Goal: Task Accomplishment & Management: Use online tool/utility

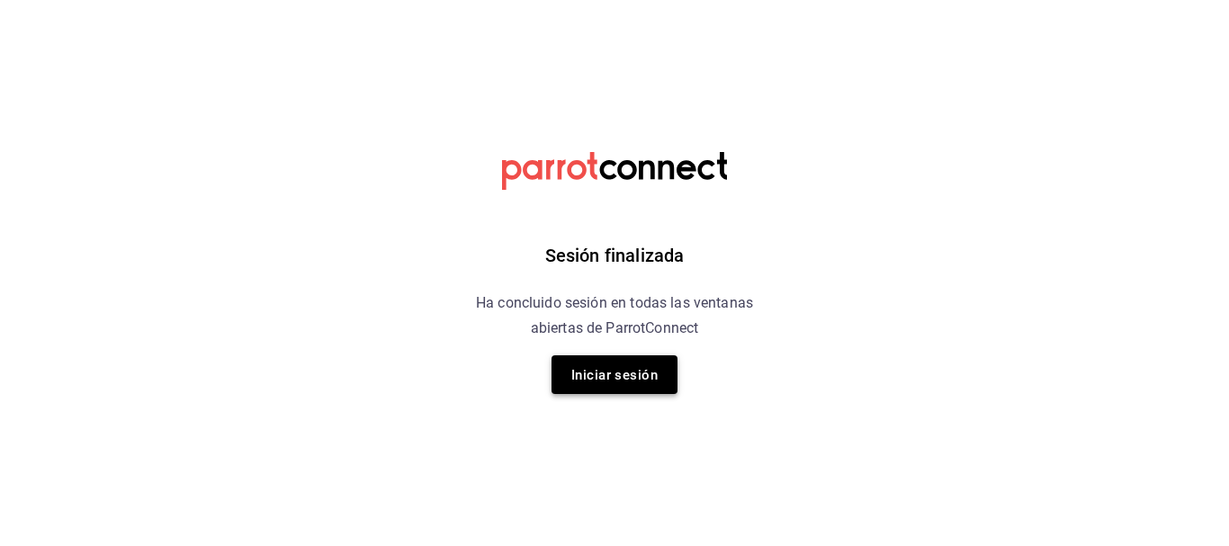
click at [598, 369] on font "Iniciar sesión" at bounding box center [614, 375] width 86 height 16
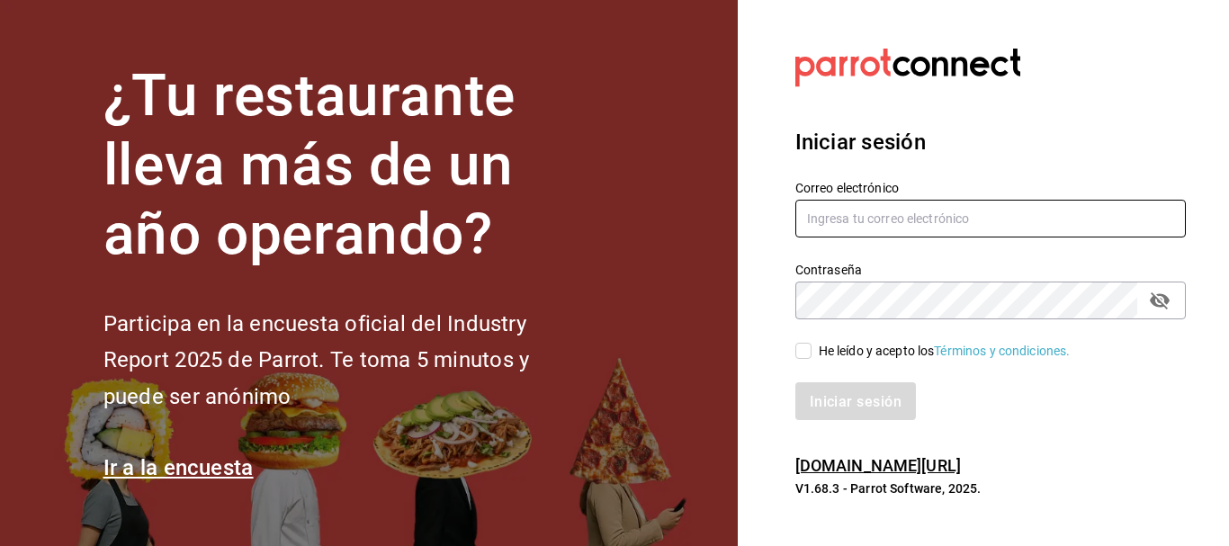
type input "[EMAIL_ADDRESS][DOMAIN_NAME]"
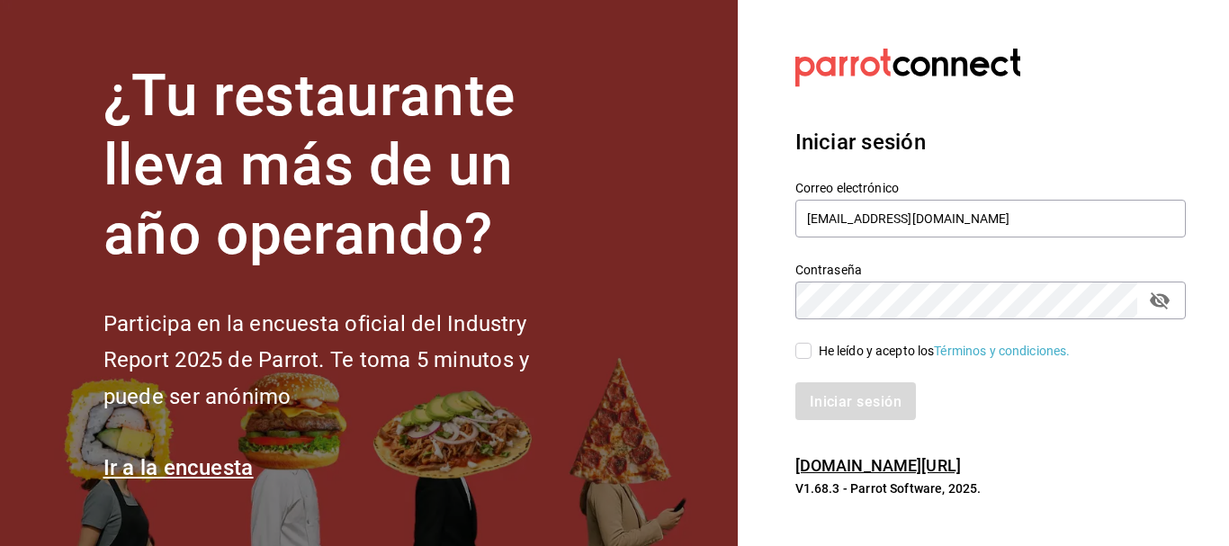
click at [803, 353] on input "He leído y acepto los Términos y condiciones." at bounding box center [803, 351] width 16 height 16
checkbox input "true"
click at [819, 390] on button "Iniciar sesión" at bounding box center [856, 401] width 122 height 38
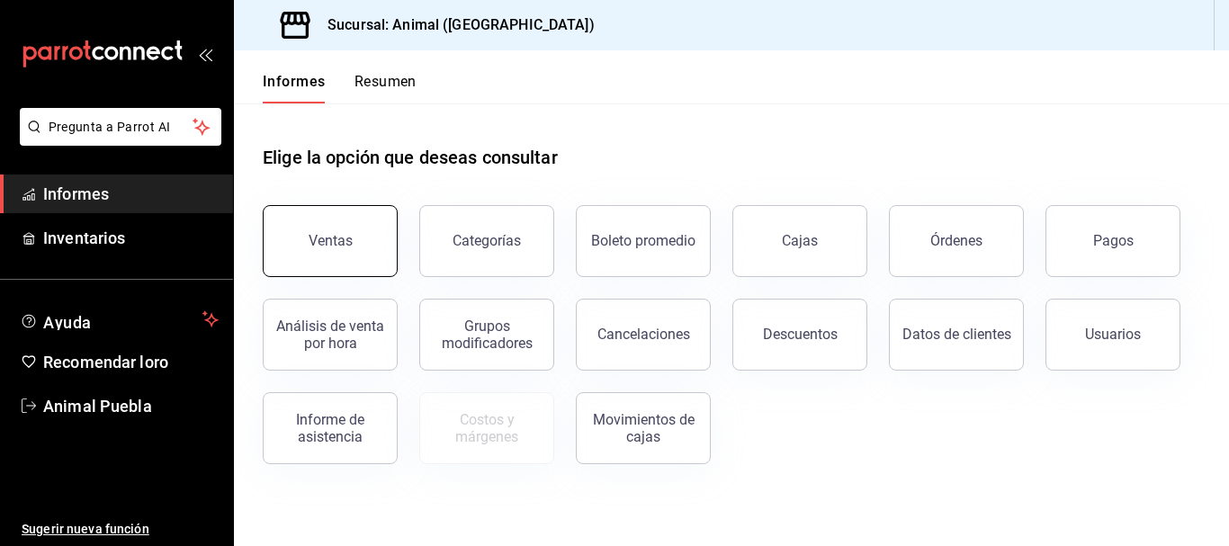
click at [328, 237] on font "Ventas" at bounding box center [331, 240] width 44 height 17
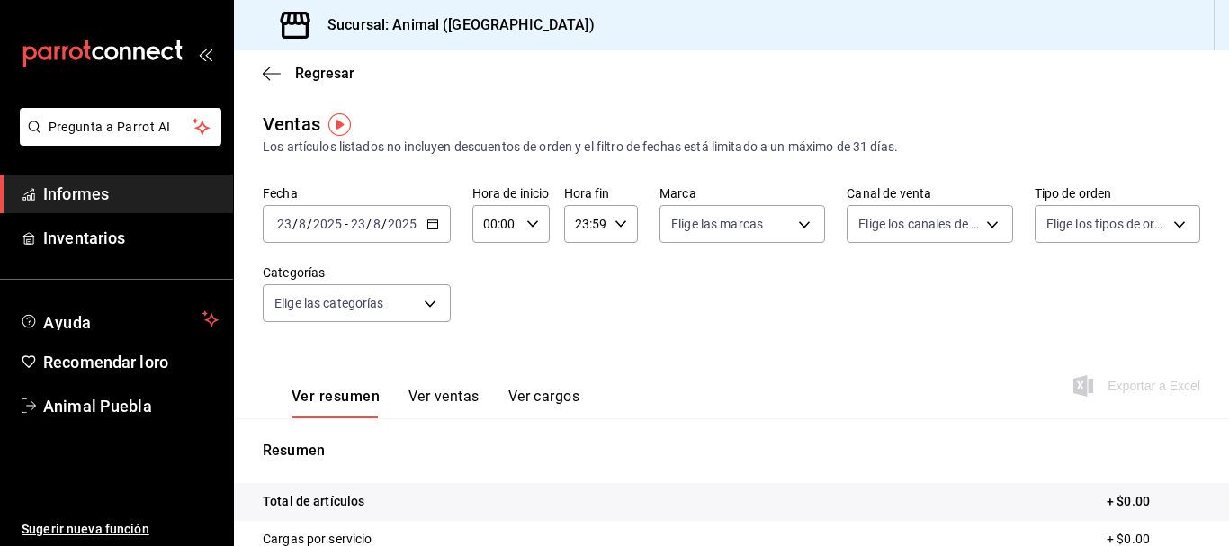
click at [440, 237] on div "2025-08-23 23 / 8 / 2025 - 2025-08-23 23 / 8 / 2025" at bounding box center [357, 224] width 188 height 38
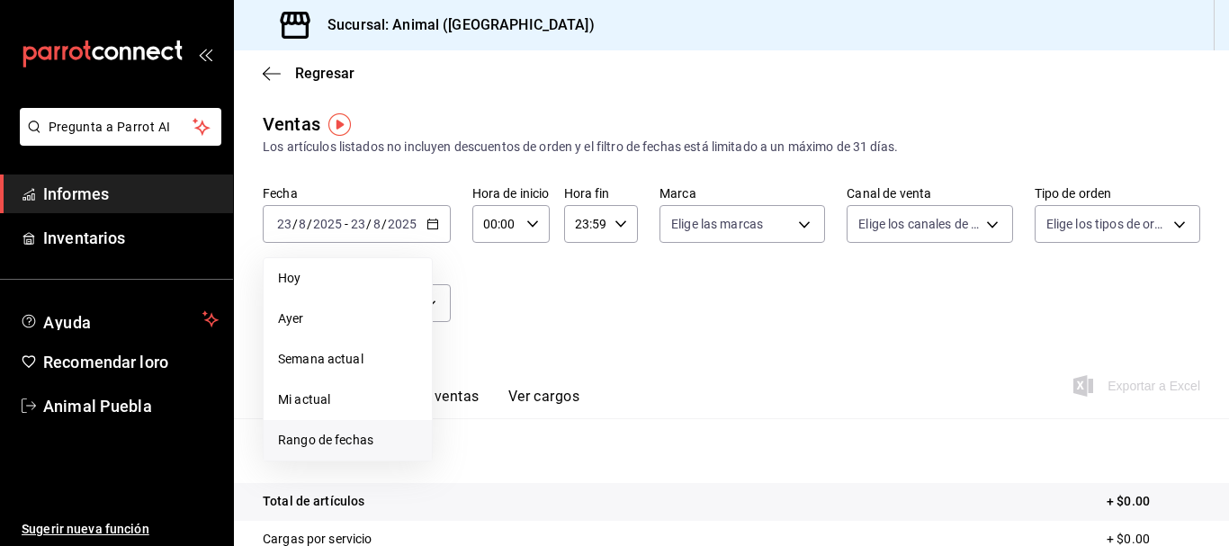
click at [302, 450] on li "Rango de fechas" at bounding box center [348, 440] width 168 height 40
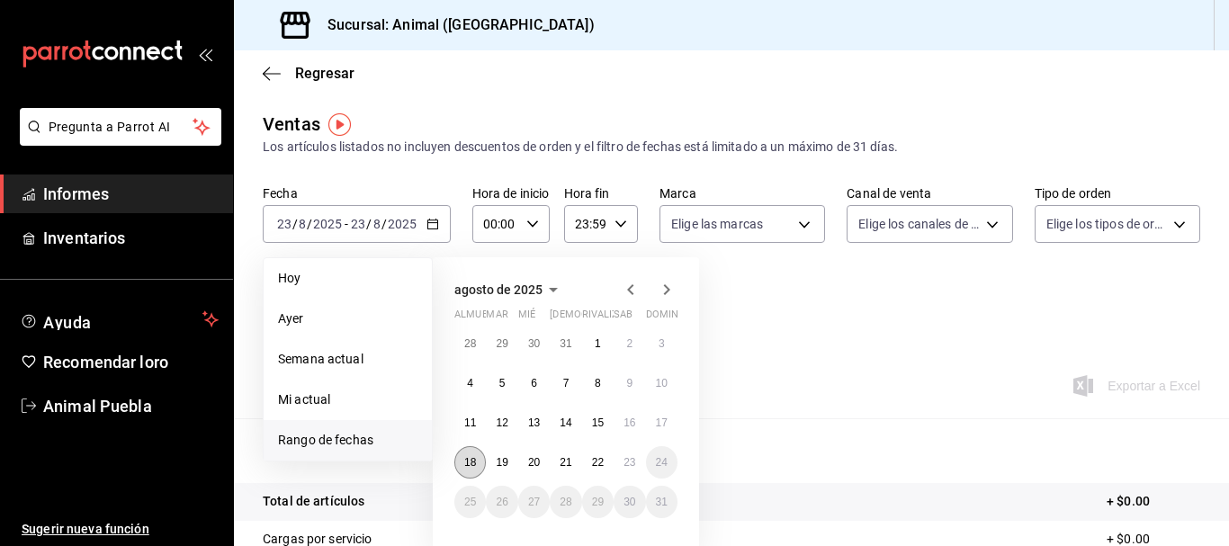
click at [468, 456] on font "18" at bounding box center [470, 462] width 12 height 13
click at [620, 461] on button "23" at bounding box center [628, 462] width 31 height 32
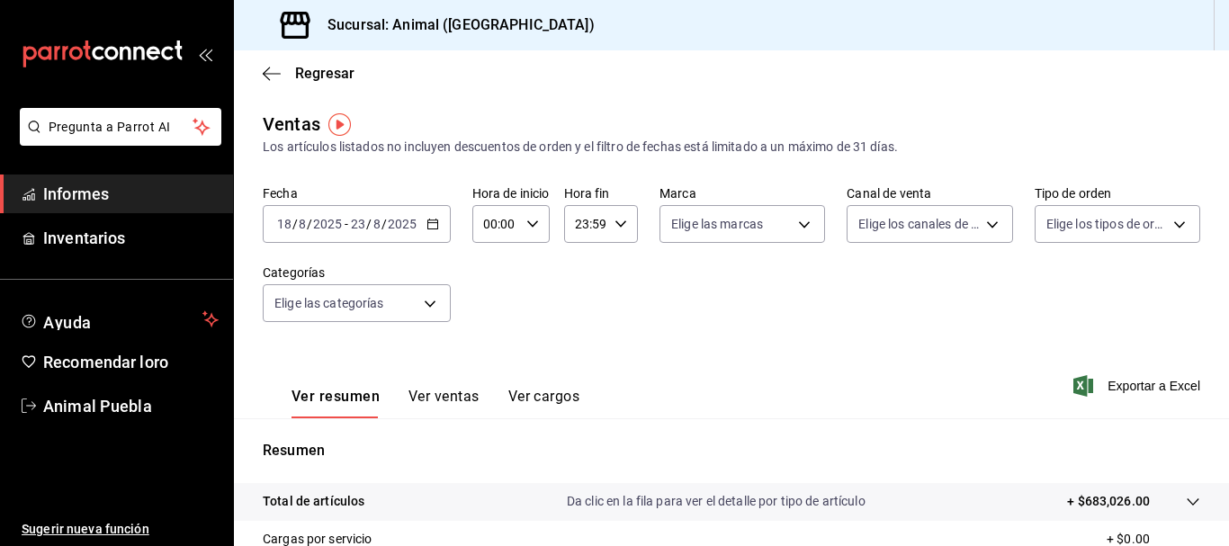
click at [489, 221] on input "00:00" at bounding box center [495, 224] width 47 height 36
click at [497, 305] on button "01" at bounding box center [491, 313] width 32 height 36
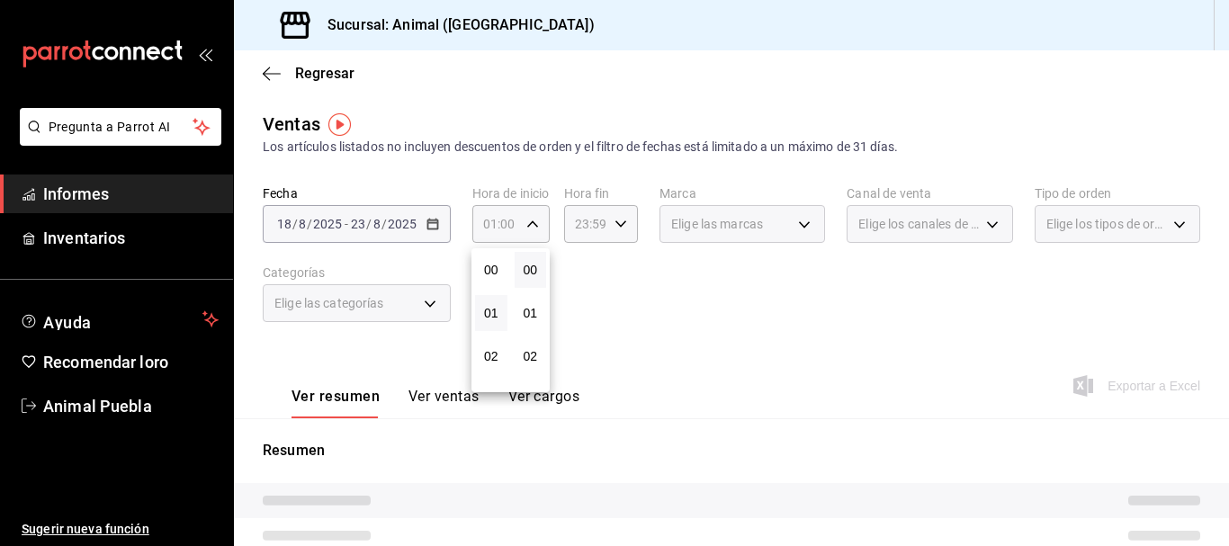
click at [493, 331] on div "01" at bounding box center [491, 312] width 40 height 43
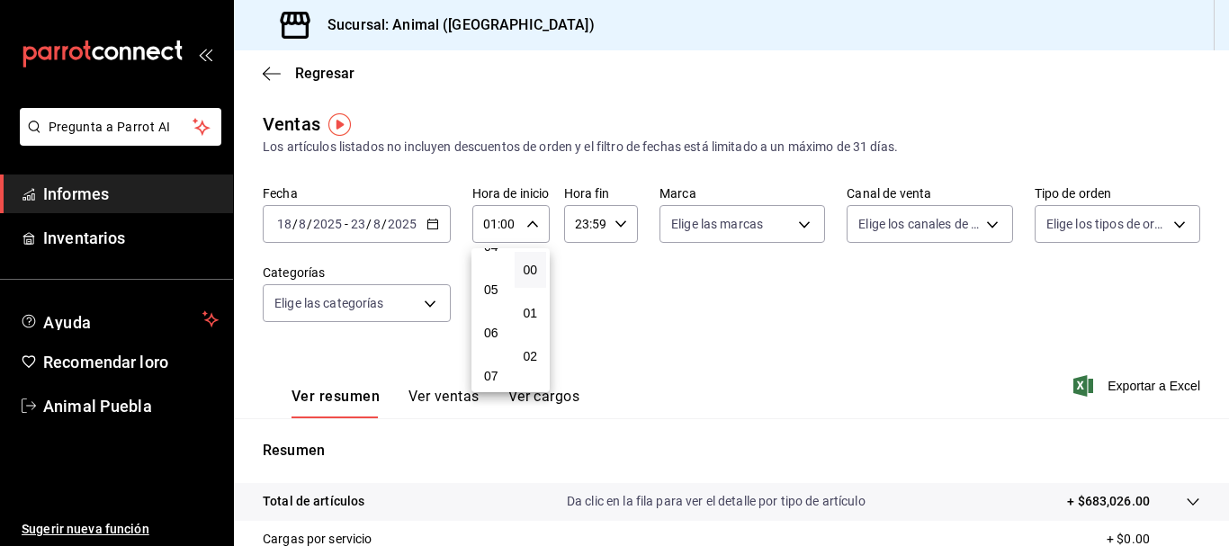
scroll to position [195, 0]
click at [494, 292] on font "05" at bounding box center [491, 290] width 14 height 14
type input "05:00"
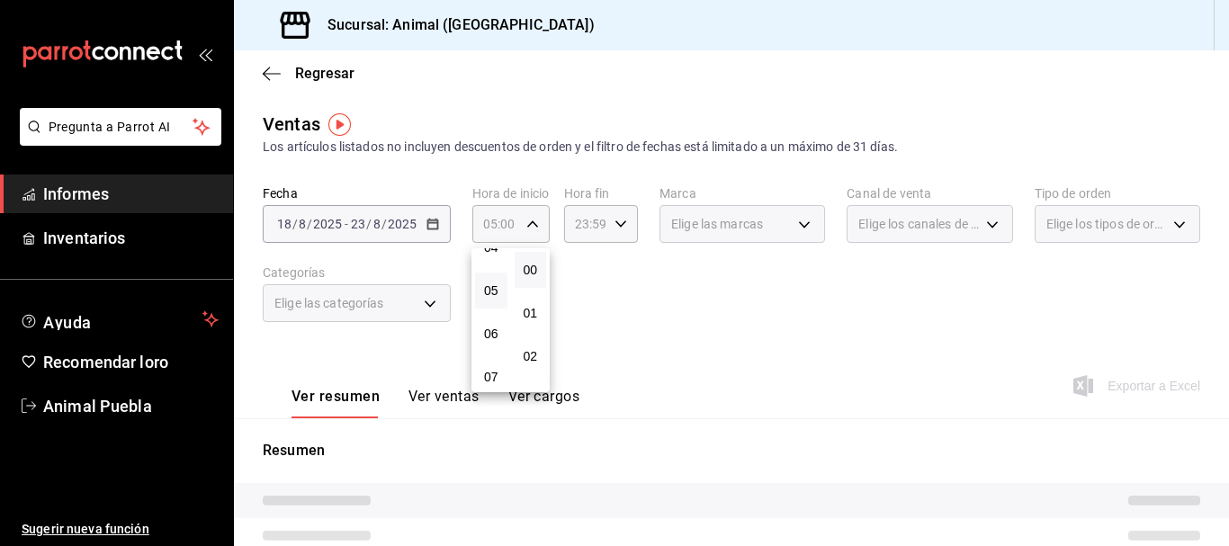
click at [586, 228] on div at bounding box center [614, 273] width 1229 height 546
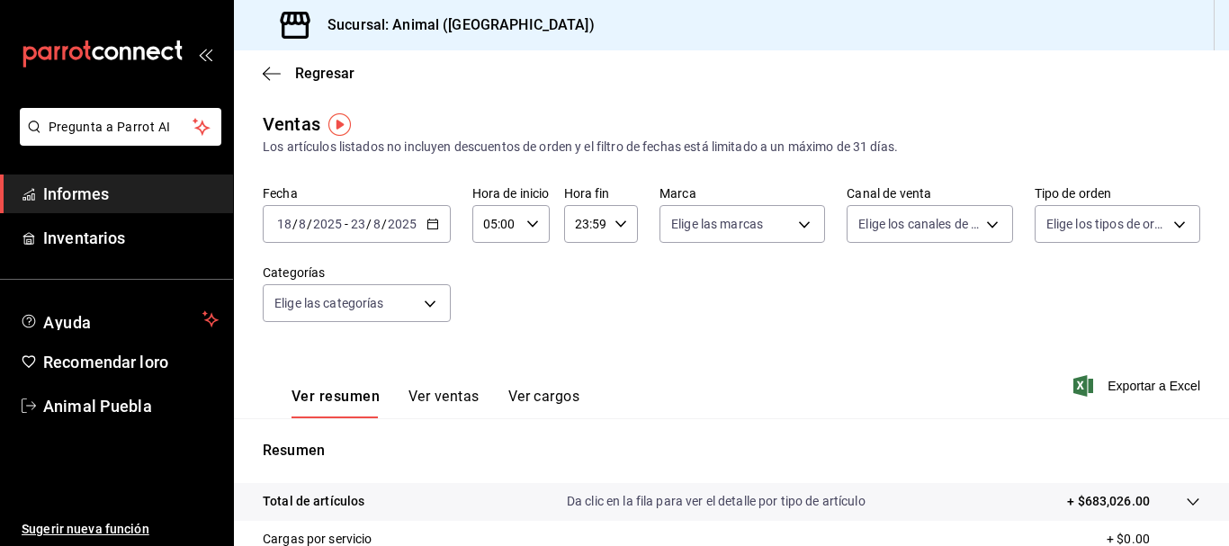
click at [582, 226] on input "23:59" at bounding box center [585, 224] width 43 height 36
click at [578, 225] on div at bounding box center [614, 273] width 1229 height 546
drag, startPoint x: 577, startPoint y: 225, endPoint x: 620, endPoint y: 224, distance: 42.3
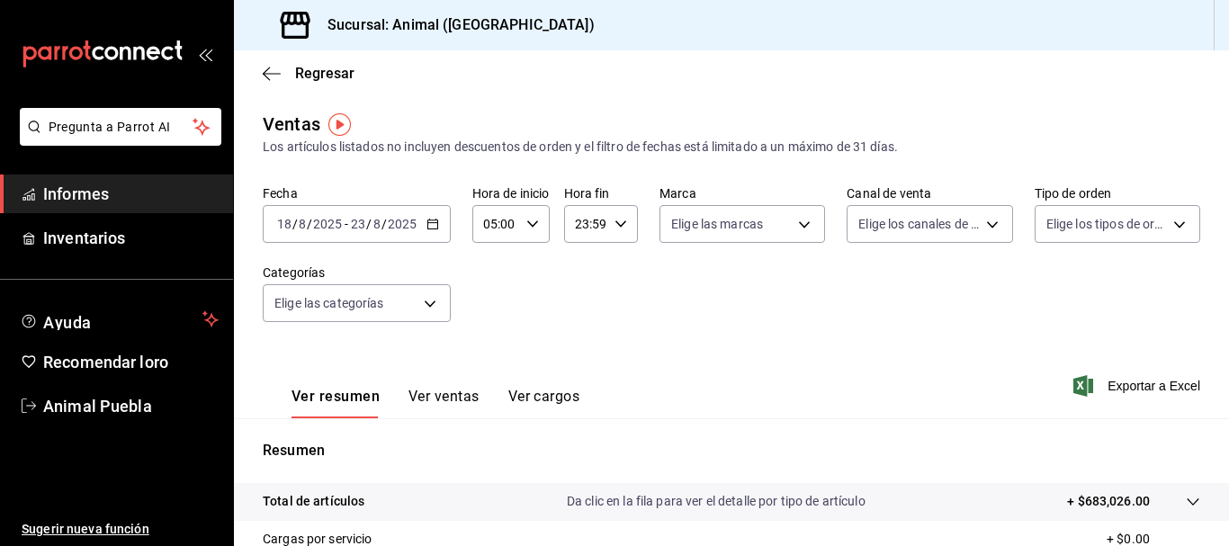
click at [620, 224] on div "23:59 Hora fin" at bounding box center [601, 224] width 74 height 38
click at [586, 224] on div at bounding box center [614, 273] width 1229 height 546
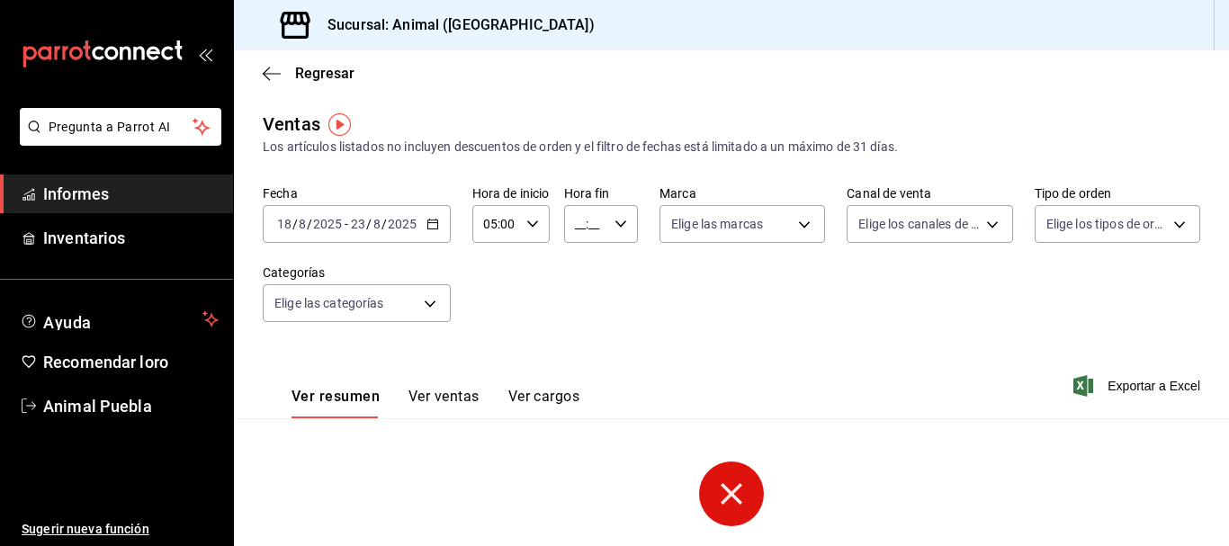
click at [579, 229] on input "__:__" at bounding box center [585, 224] width 43 height 36
click at [585, 267] on font "05" at bounding box center [581, 266] width 14 height 14
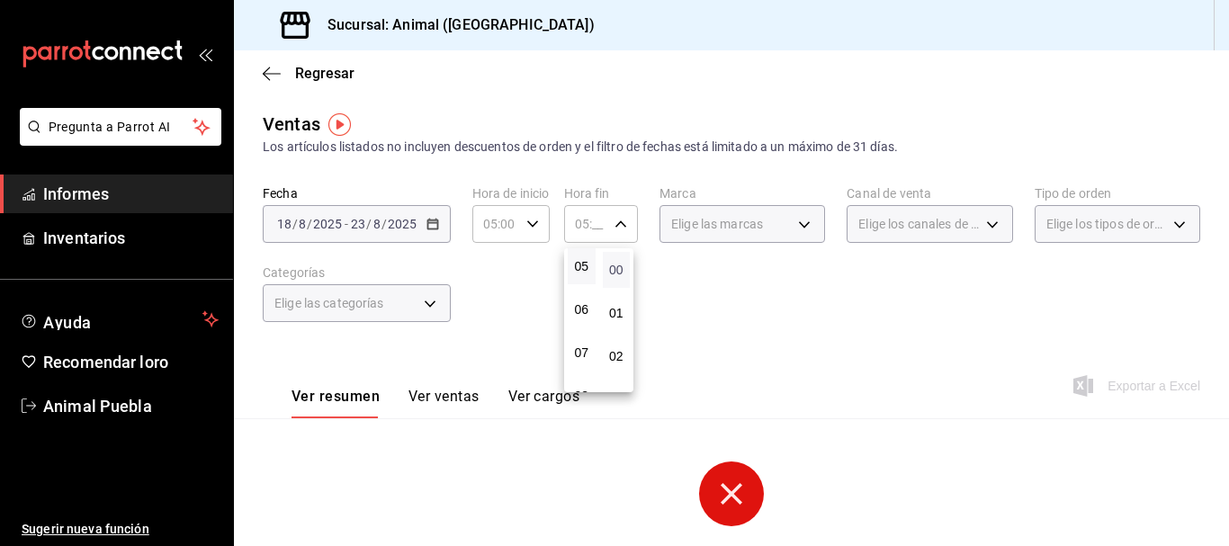
click at [617, 268] on font "00" at bounding box center [616, 270] width 14 height 14
type input "05:00"
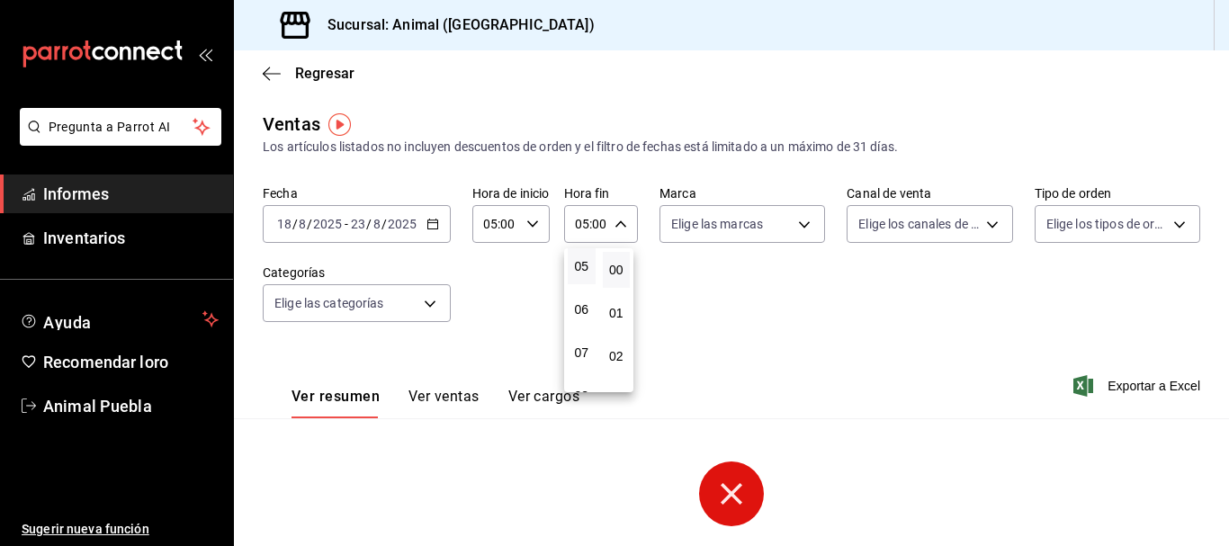
click at [466, 295] on div at bounding box center [614, 273] width 1229 height 546
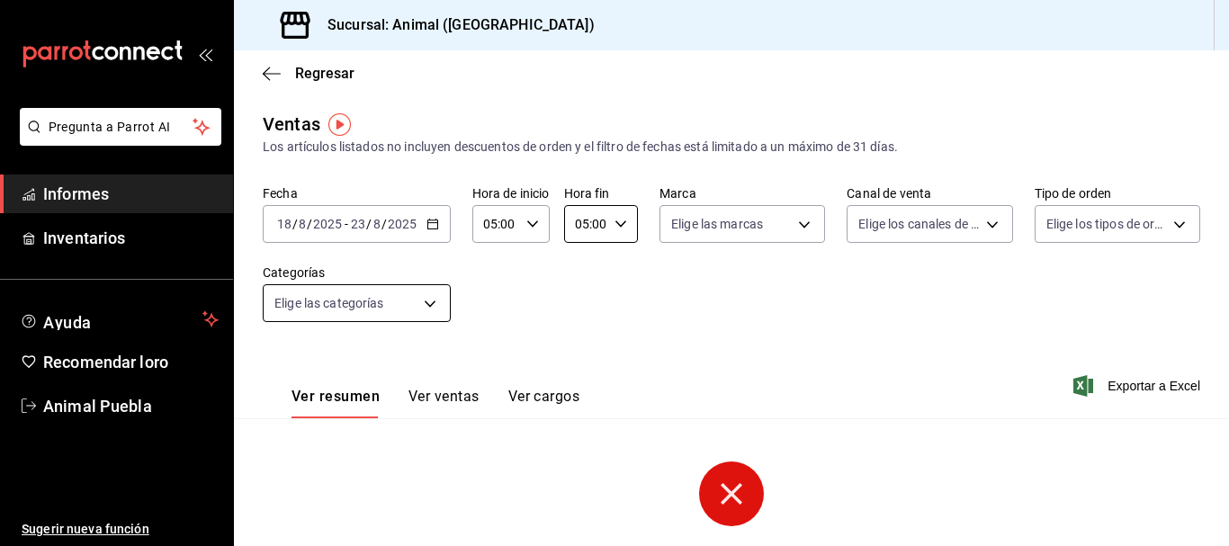
click at [429, 301] on body "Pregunta a Parrot AI Informes Inventarios Ayuda Recomendar loro Animal Puebla S…" at bounding box center [614, 273] width 1229 height 546
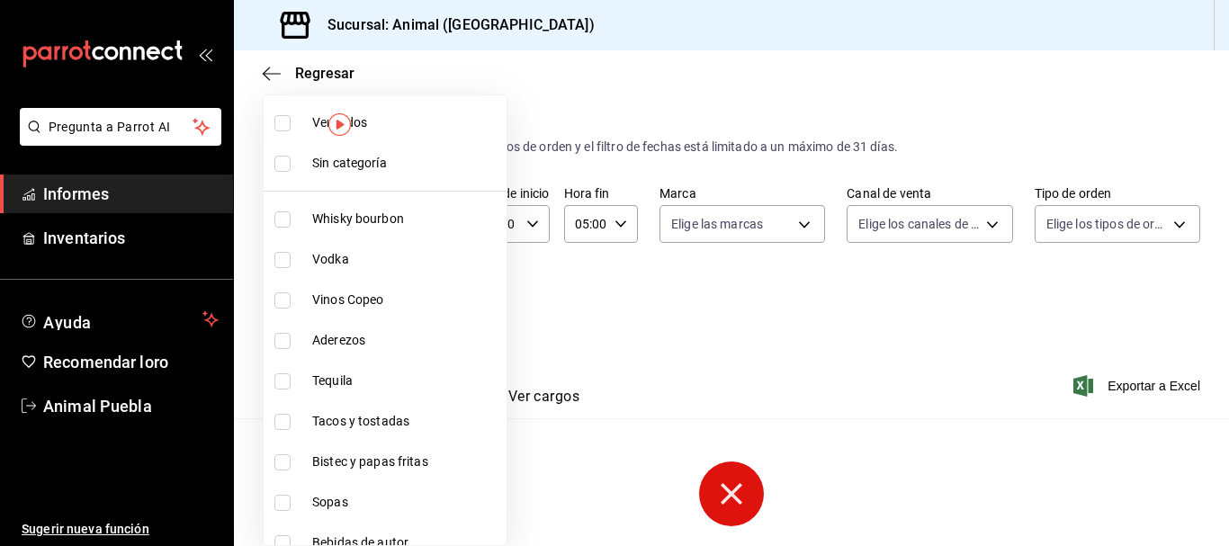
click at [295, 139] on li "Ver todos" at bounding box center [385, 123] width 243 height 40
type input "696422f3-042f-4992-a796-20cec1d2addd,ab2f2cdd-2d2d-455a-bd59-969ed93fbee5,5744a…"
checkbox input "true"
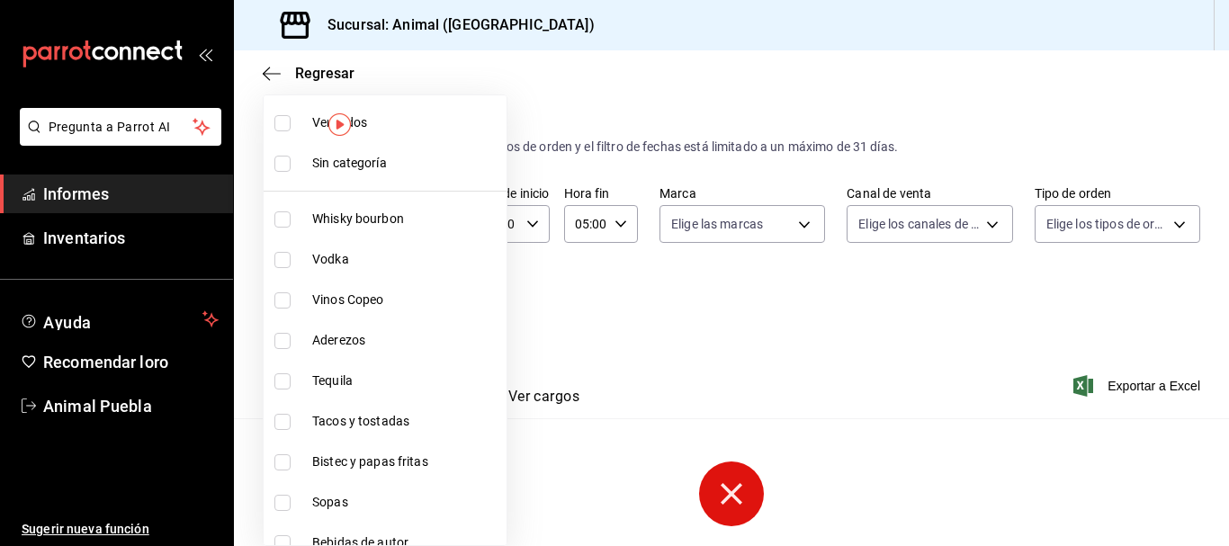
checkbox input "true"
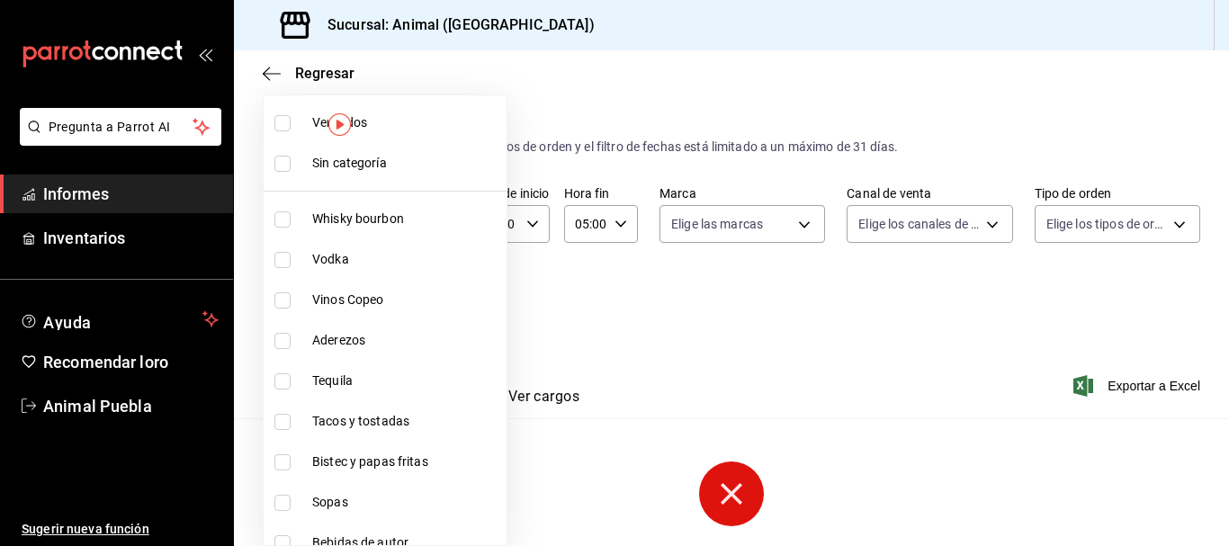
checkbox input "true"
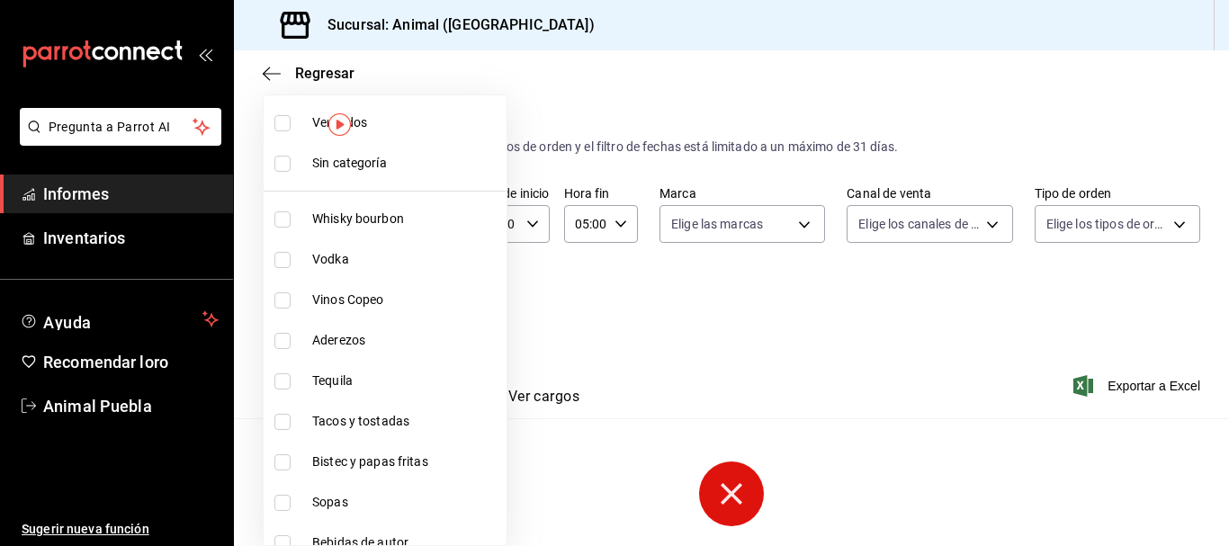
checkbox input "true"
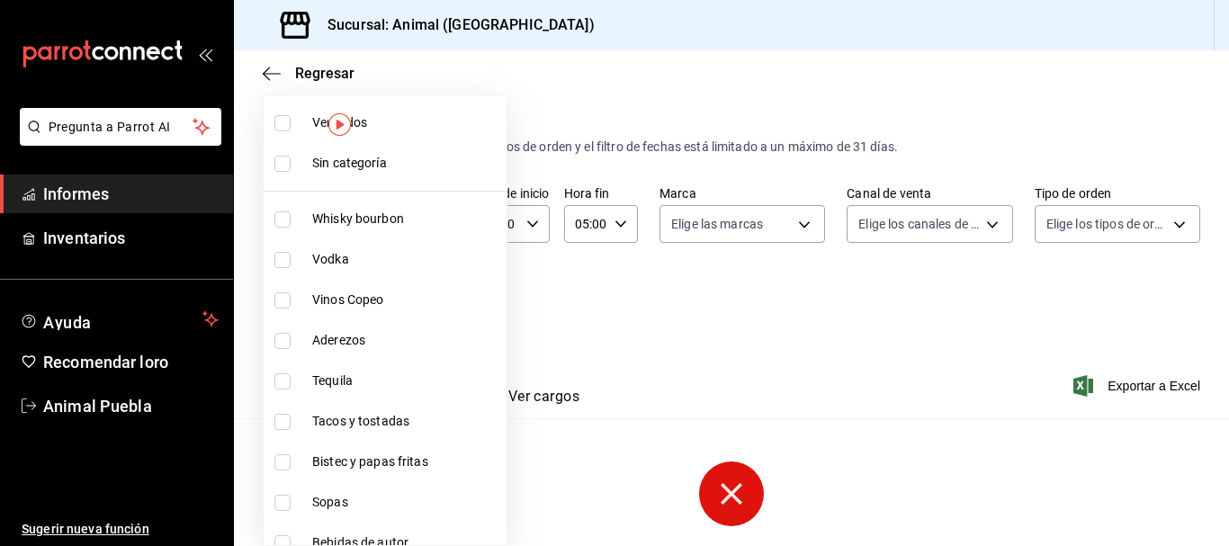
checkbox input "true"
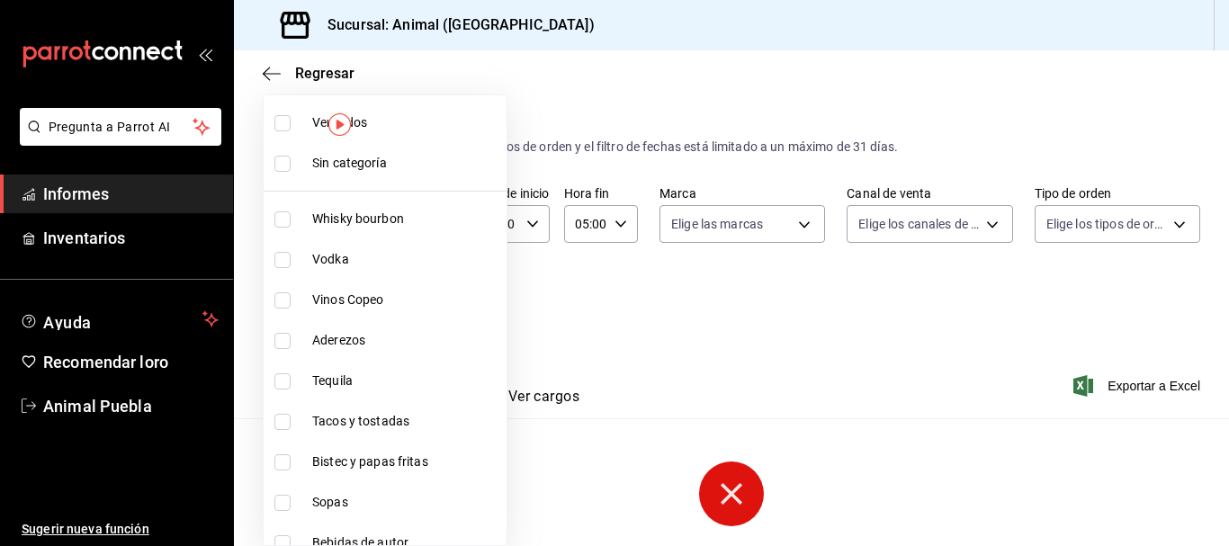
checkbox input "true"
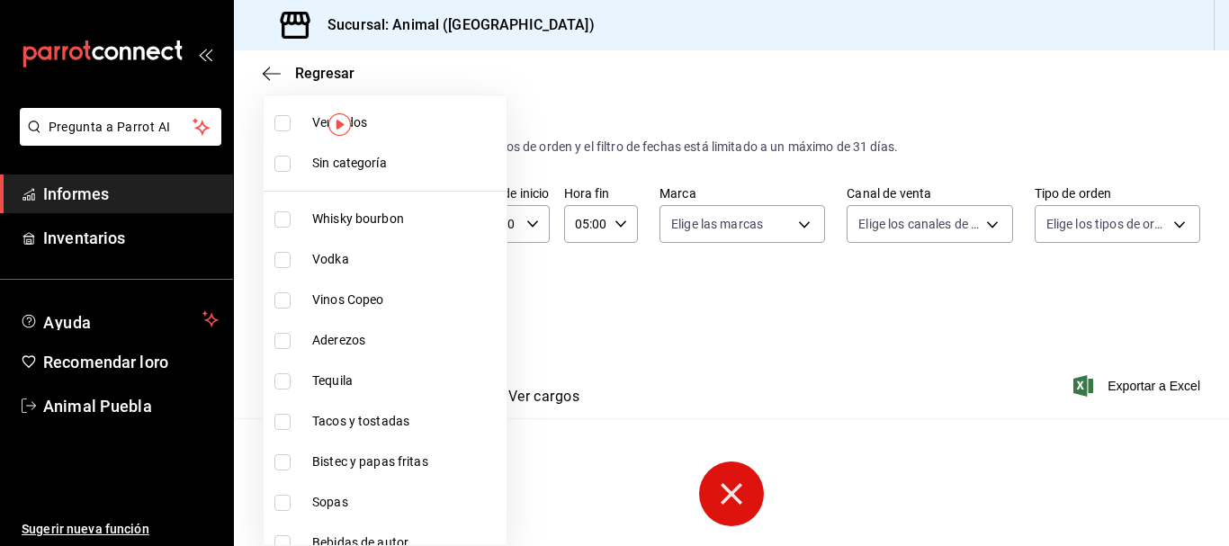
checkbox input "true"
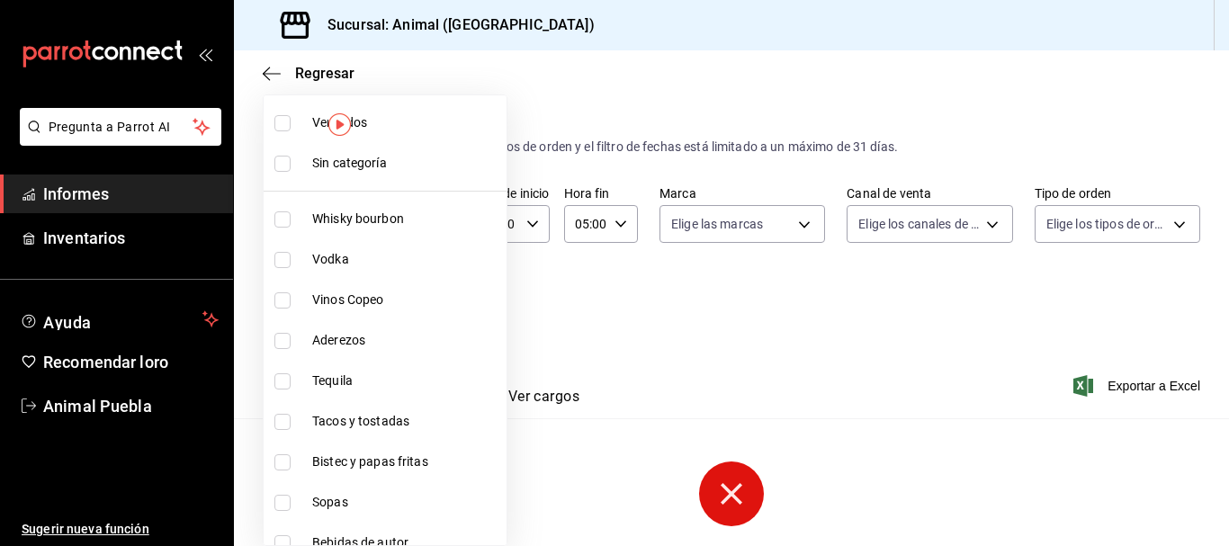
checkbox input "true"
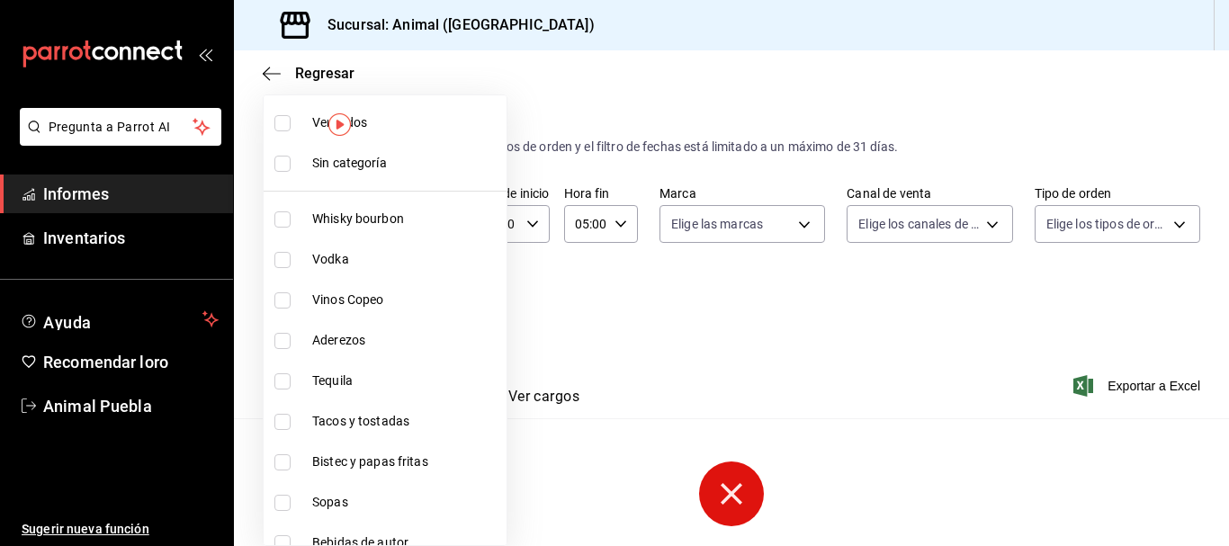
checkbox input "true"
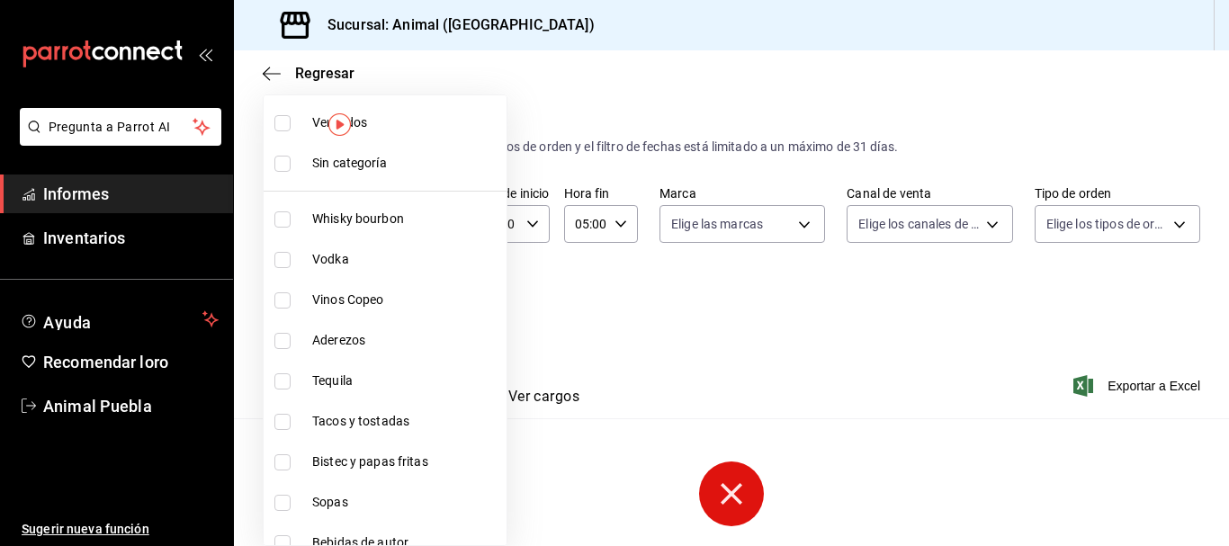
checkbox input "true"
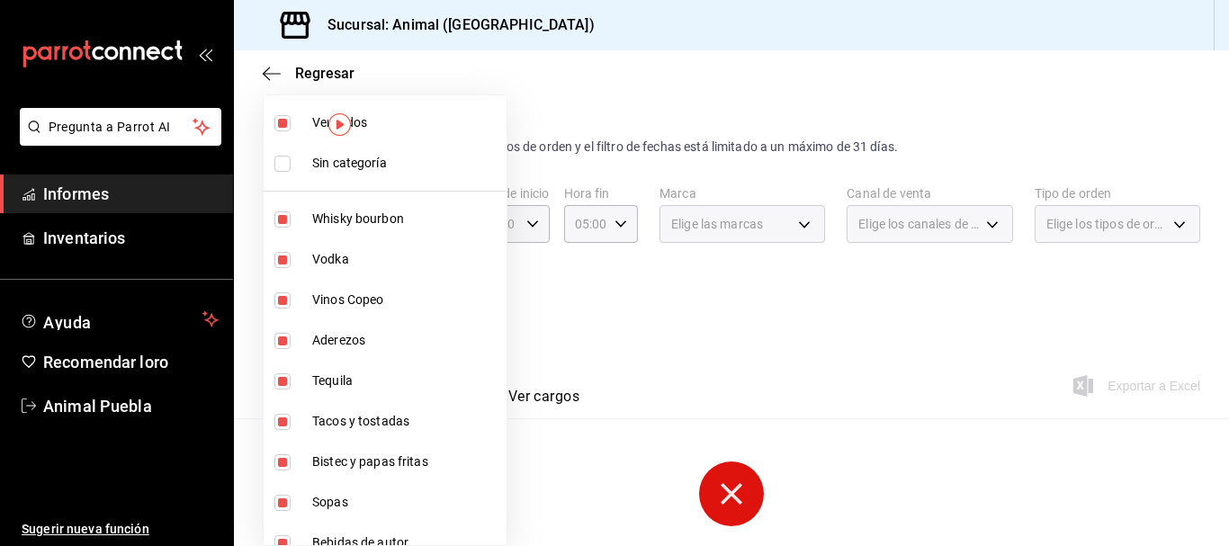
click at [295, 166] on label at bounding box center [285, 164] width 23 height 16
click at [291, 166] on input "checkbox" at bounding box center [282, 164] width 16 height 16
click at [335, 166] on font "Sin categoría" at bounding box center [349, 163] width 75 height 14
checkbox input "true"
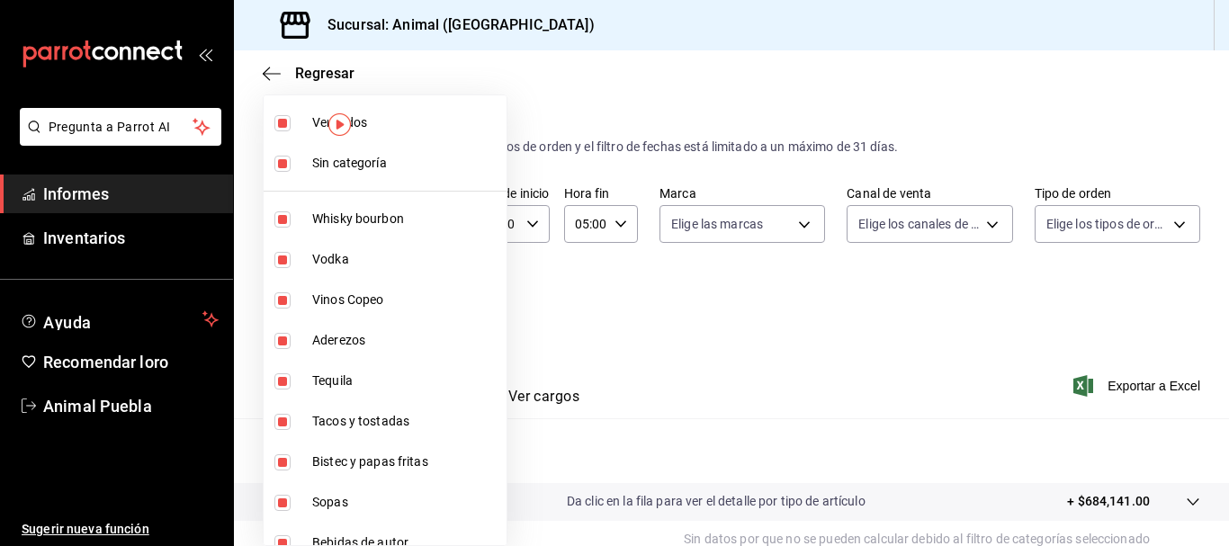
click at [692, 320] on div at bounding box center [614, 273] width 1229 height 546
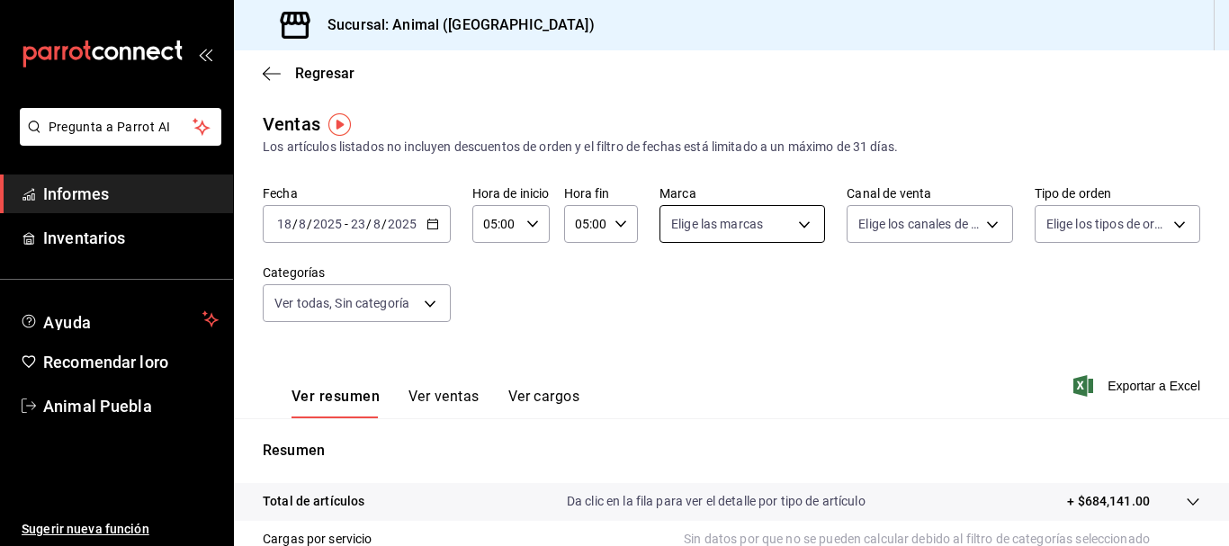
click at [787, 230] on body "Pregunta a Parrot AI Informes Inventarios Ayuda Recomendar loro Animal Puebla S…" at bounding box center [614, 273] width 1229 height 546
click at [930, 229] on div at bounding box center [614, 273] width 1229 height 546
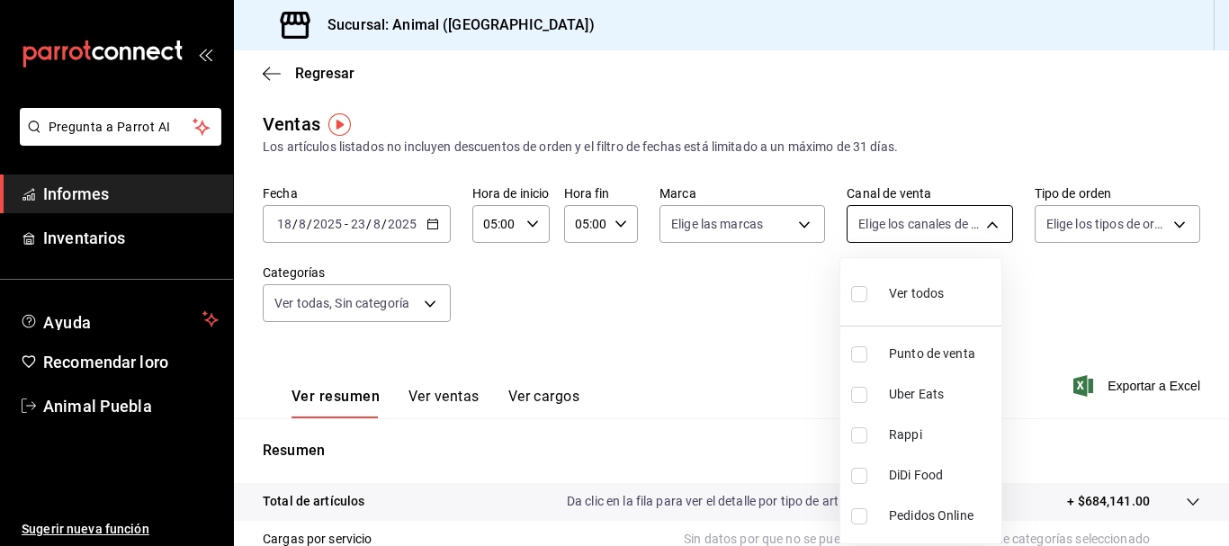
click at [951, 228] on body "Pregunta a Parrot AI Informes Inventarios Ayuda Recomendar loro Animal Puebla S…" at bounding box center [614, 273] width 1229 height 546
click at [1070, 229] on div at bounding box center [614, 273] width 1229 height 546
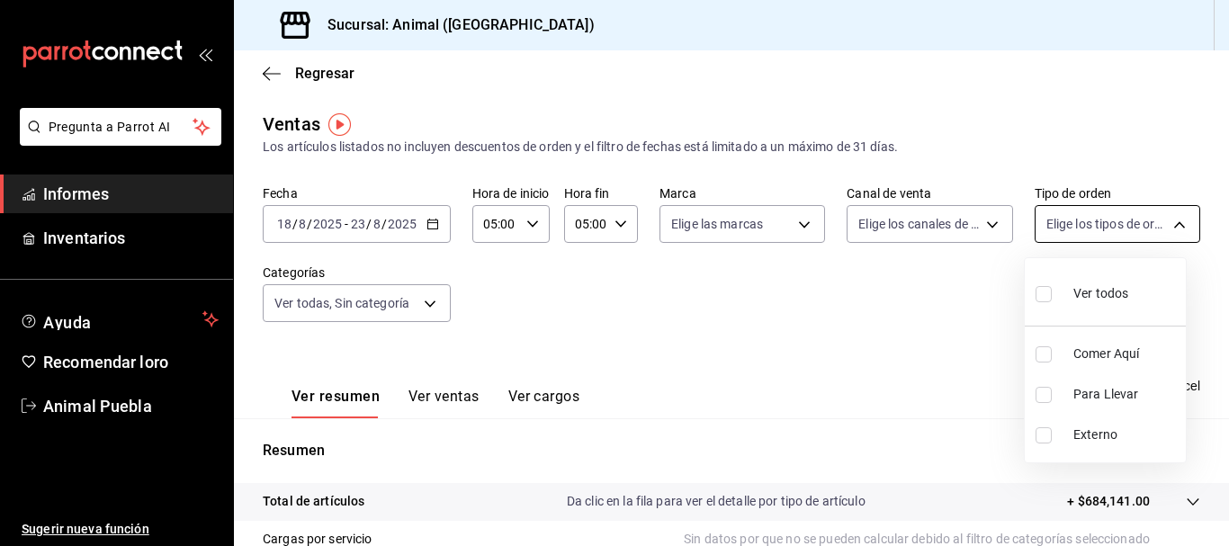
click at [1120, 221] on body "Pregunta a Parrot AI Informes Inventarios Ayuda Recomendar loro Animal Puebla S…" at bounding box center [614, 273] width 1229 height 546
click at [950, 356] on div at bounding box center [614, 273] width 1229 height 546
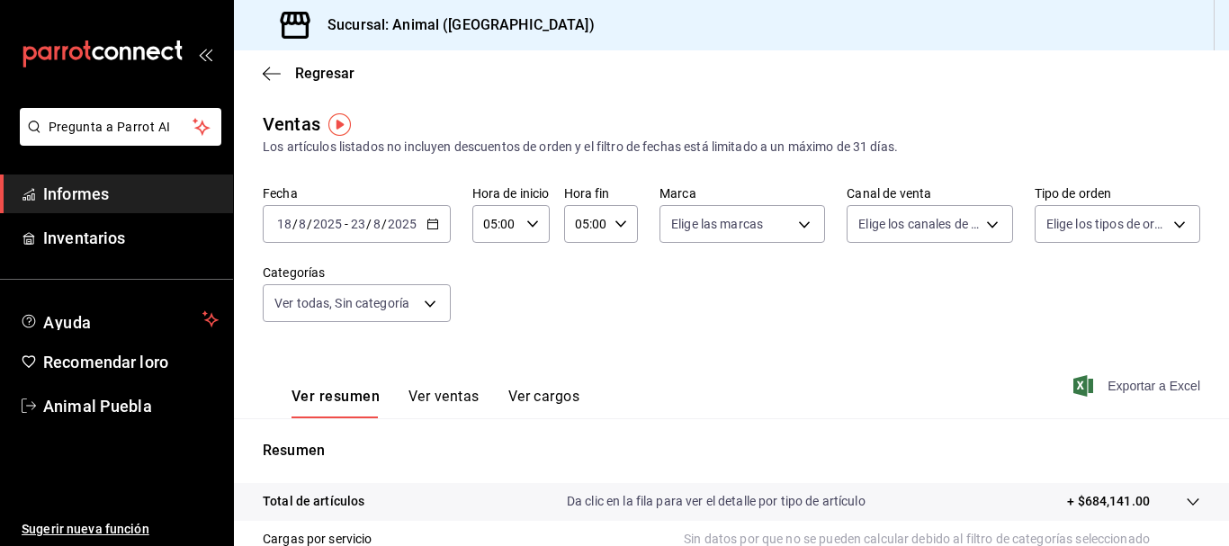
click at [1107, 382] on font "Exportar a Excel" at bounding box center [1153, 386] width 93 height 14
